Goal: Task Accomplishment & Management: Manage account settings

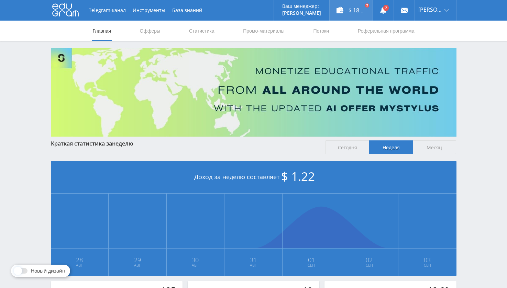
click at [354, 10] on div "$ 182.37" at bounding box center [351, 10] width 43 height 21
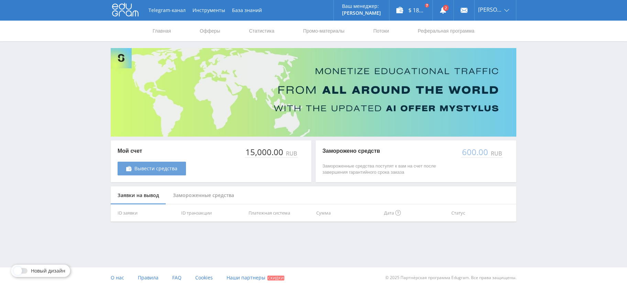
click at [167, 170] on span "Вывести средства" at bounding box center [155, 168] width 43 height 5
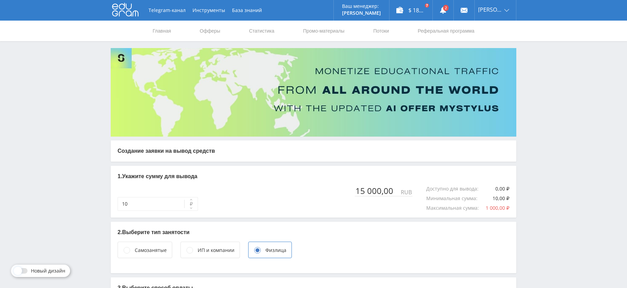
type input "15 000"
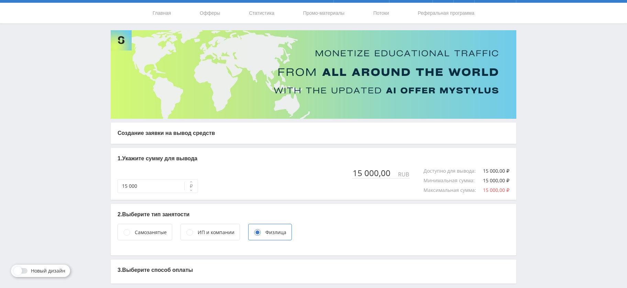
scroll to position [48, 0]
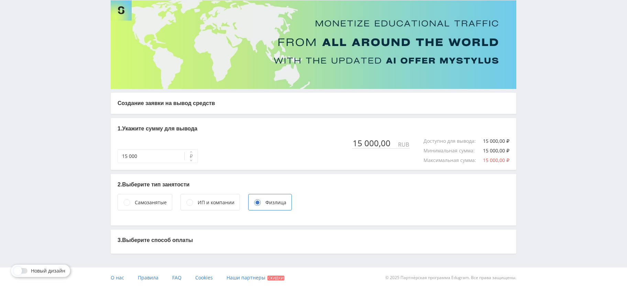
click at [142, 243] on p "3. Выберите способ оплаты" at bounding box center [314, 241] width 392 height 8
click at [263, 202] on div "Физлица" at bounding box center [270, 202] width 44 height 16
click at [171, 240] on p "3. Выберите способ оплаты" at bounding box center [314, 241] width 392 height 8
click at [141, 205] on div "Самозанятые" at bounding box center [151, 203] width 32 height 8
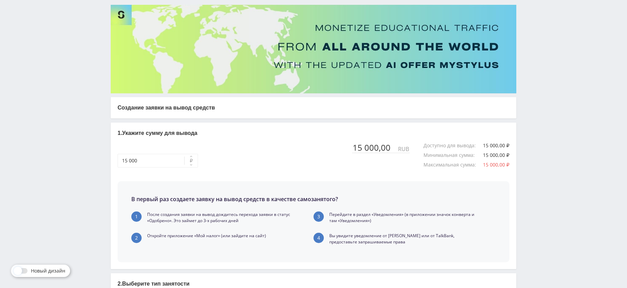
scroll to position [139, 0]
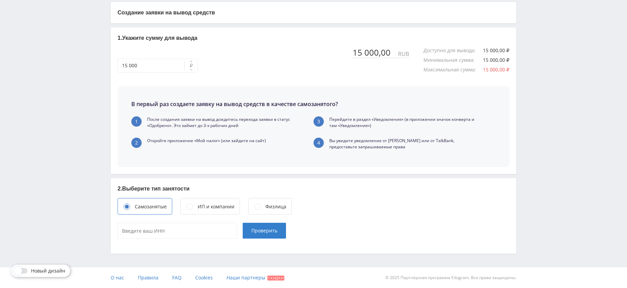
click at [192, 207] on circle at bounding box center [190, 207] width 6 height 6
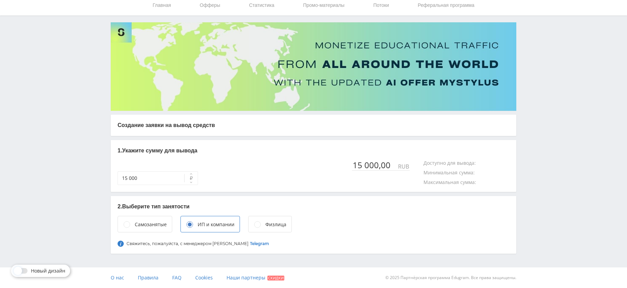
scroll to position [26, 0]
click at [265, 226] on div "Физлица" at bounding box center [275, 225] width 21 height 8
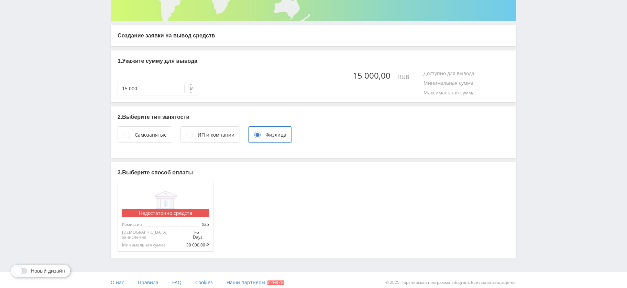
scroll to position [48, 0]
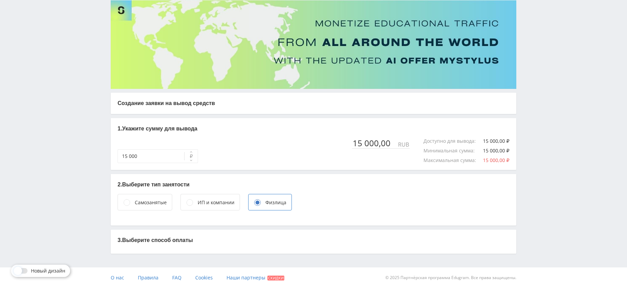
click at [208, 202] on div "ИП и компании" at bounding box center [216, 203] width 37 height 8
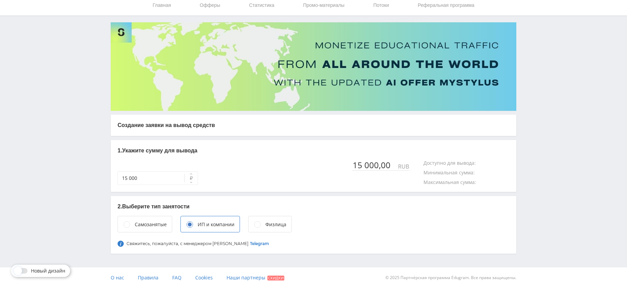
click at [262, 203] on div "2. Выберите тип занятости Самозанятые ИП и компании Физлица Свяжитесь, пожалуйс…" at bounding box center [314, 225] width 406 height 58
click at [263, 225] on div "Физлица" at bounding box center [270, 224] width 44 height 16
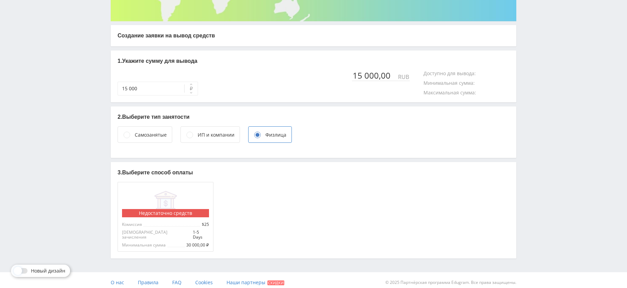
scroll to position [48, 0]
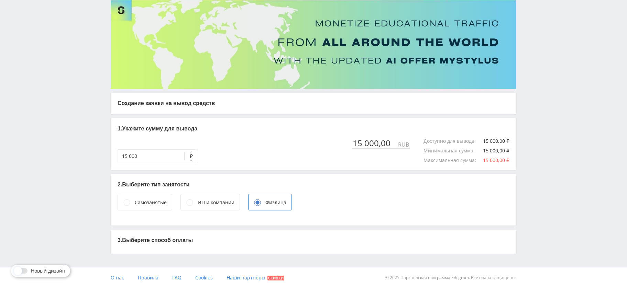
click at [184, 161] on button "₽" at bounding box center [191, 157] width 14 height 14
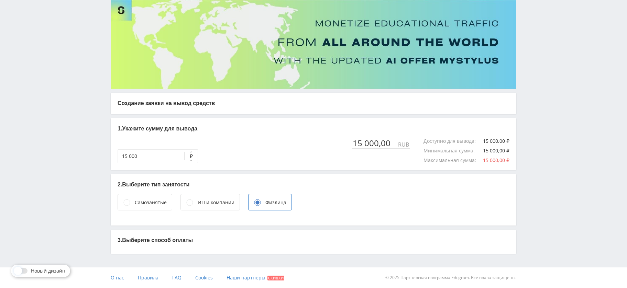
click at [184, 161] on button "₽" at bounding box center [191, 157] width 14 height 14
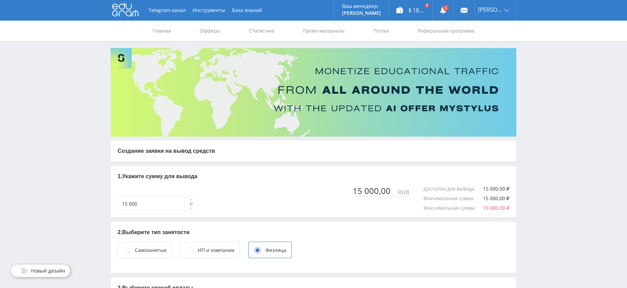
scroll to position [4, 0]
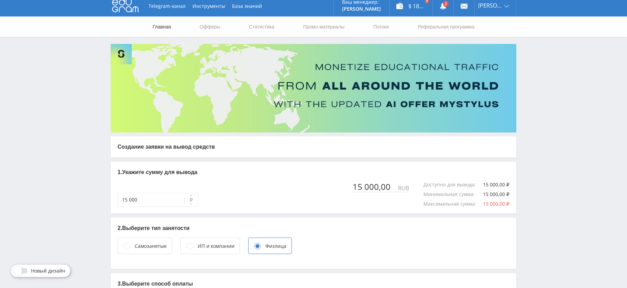
click at [163, 25] on link "Главная" at bounding box center [162, 26] width 20 height 21
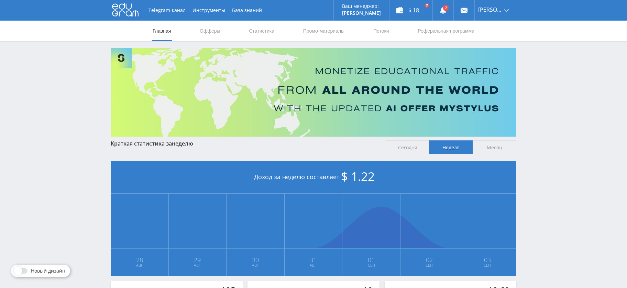
click at [557, 60] on div "Telegram-канал Инструменты База знаний Ваш менеджер: Valeria Valeria Online @va…" at bounding box center [313, 204] width 627 height 408
click at [494, 40] on link "Платежи" at bounding box center [495, 39] width 41 height 13
